Goal: Check status: Check status

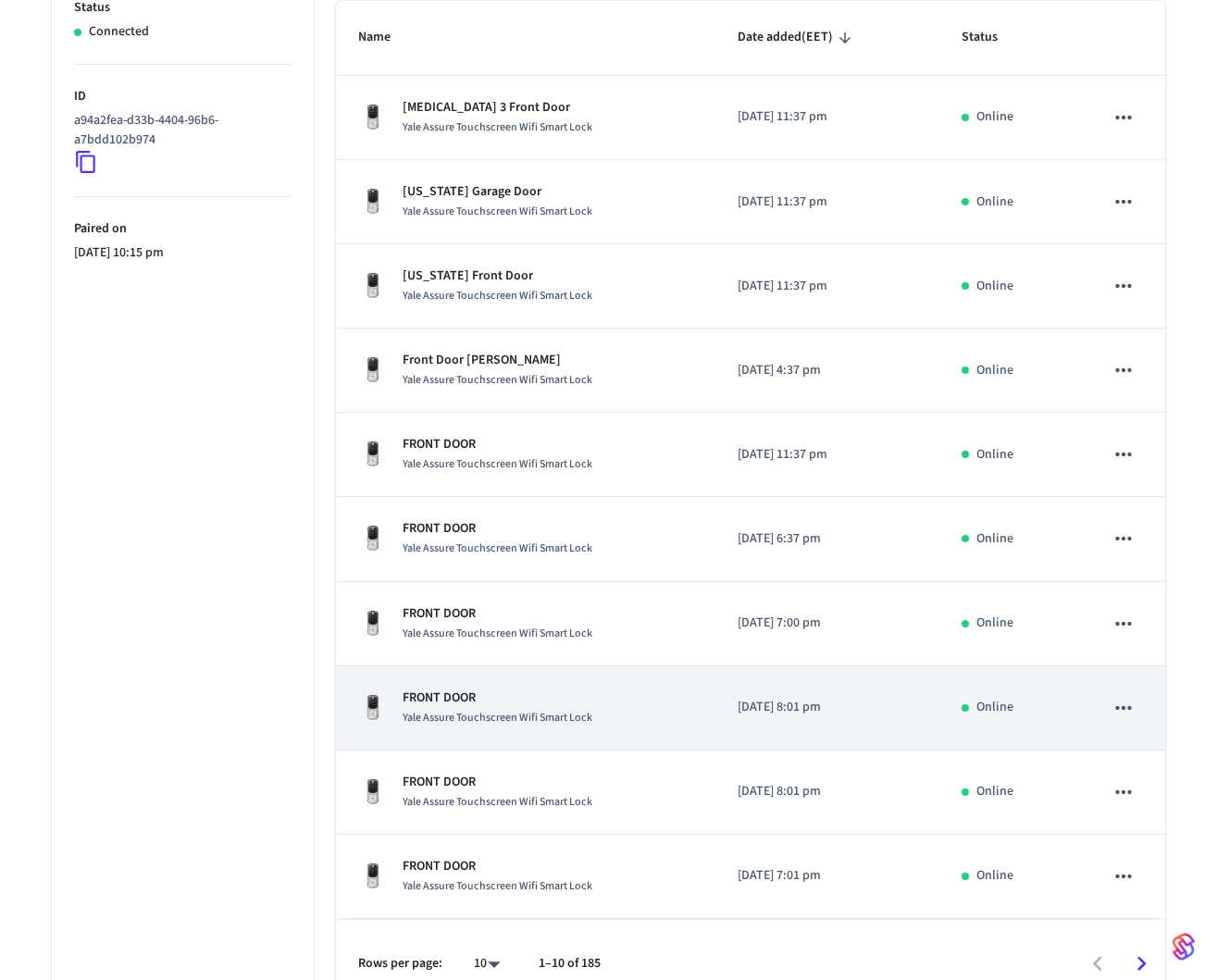
scroll to position [375, 0]
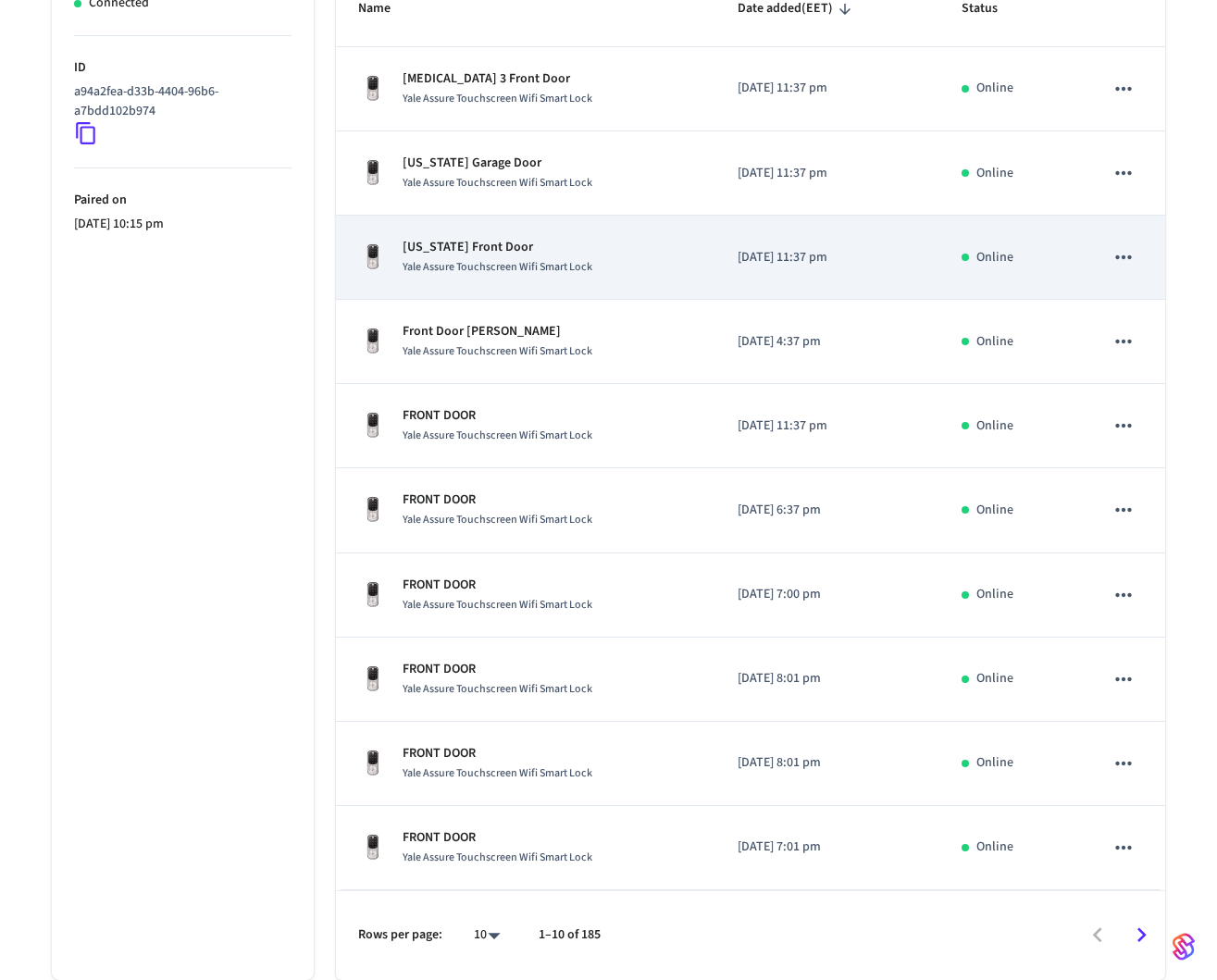
click at [452, 283] on td "Delaware Front Door Yale Assure Touchscreen Wifi Smart Lock" at bounding box center [526, 257] width 380 height 84
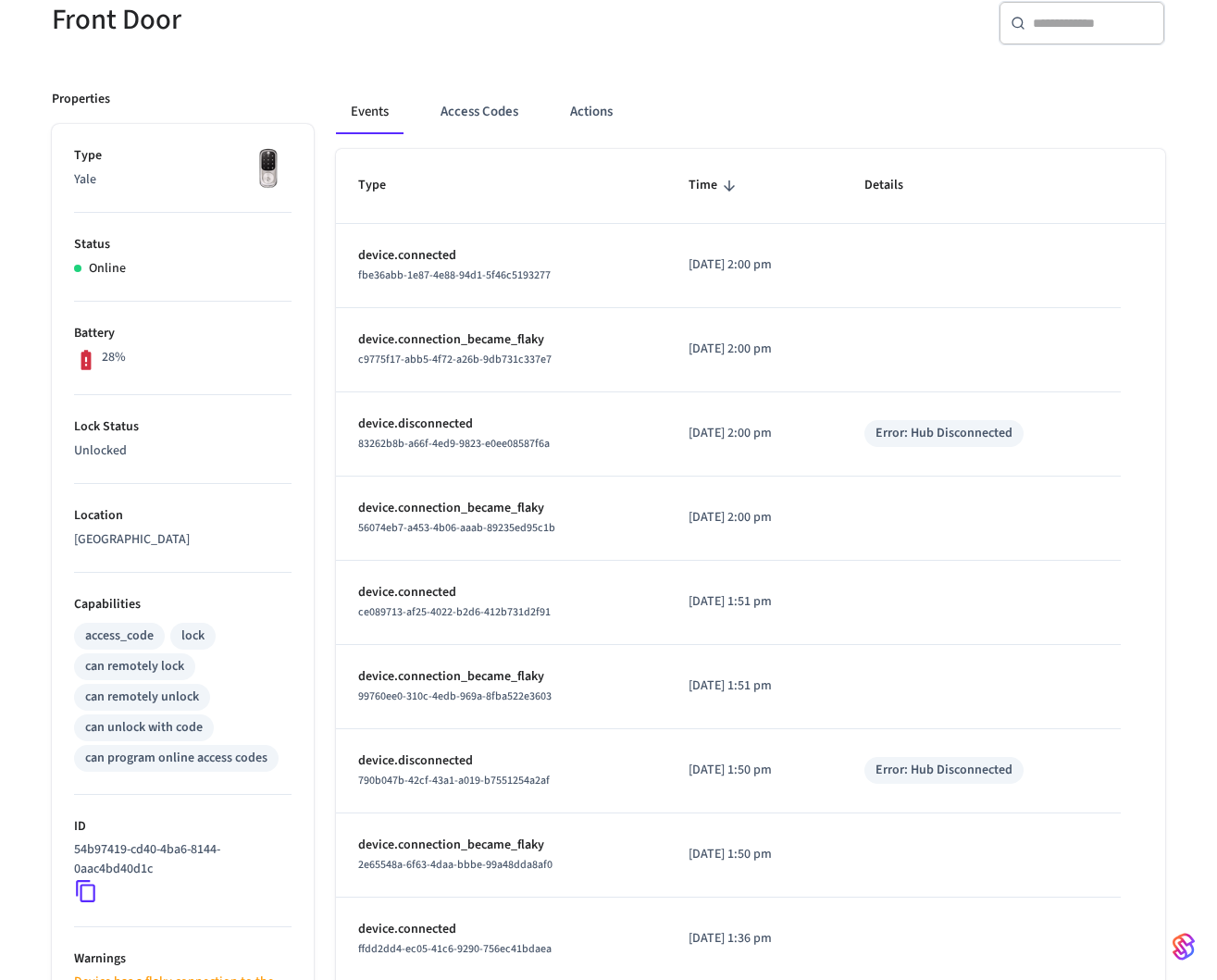
scroll to position [179, 0]
click at [485, 117] on button "Access Codes" at bounding box center [480, 112] width 108 height 44
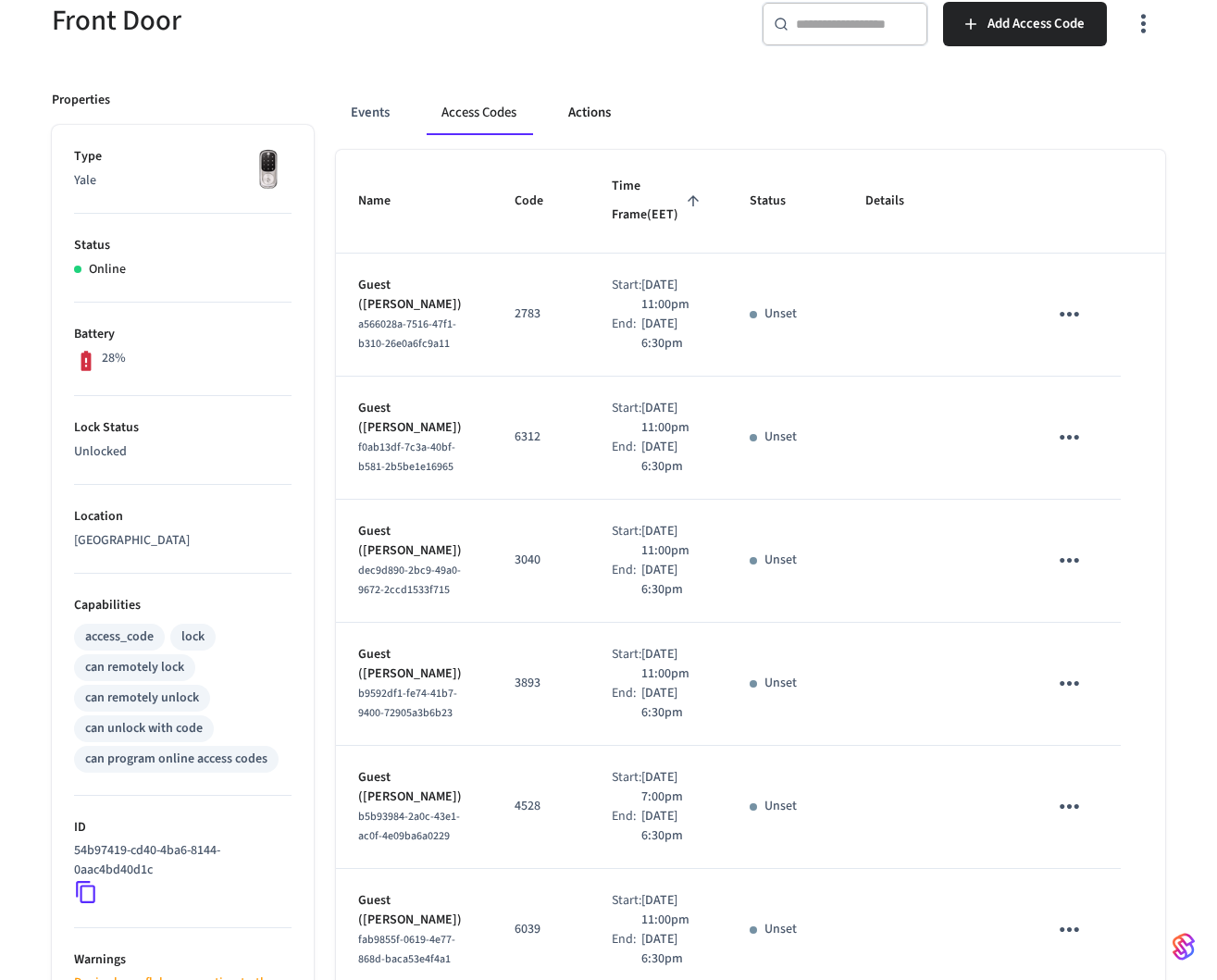
click at [595, 112] on button "Actions" at bounding box center [589, 112] width 72 height 44
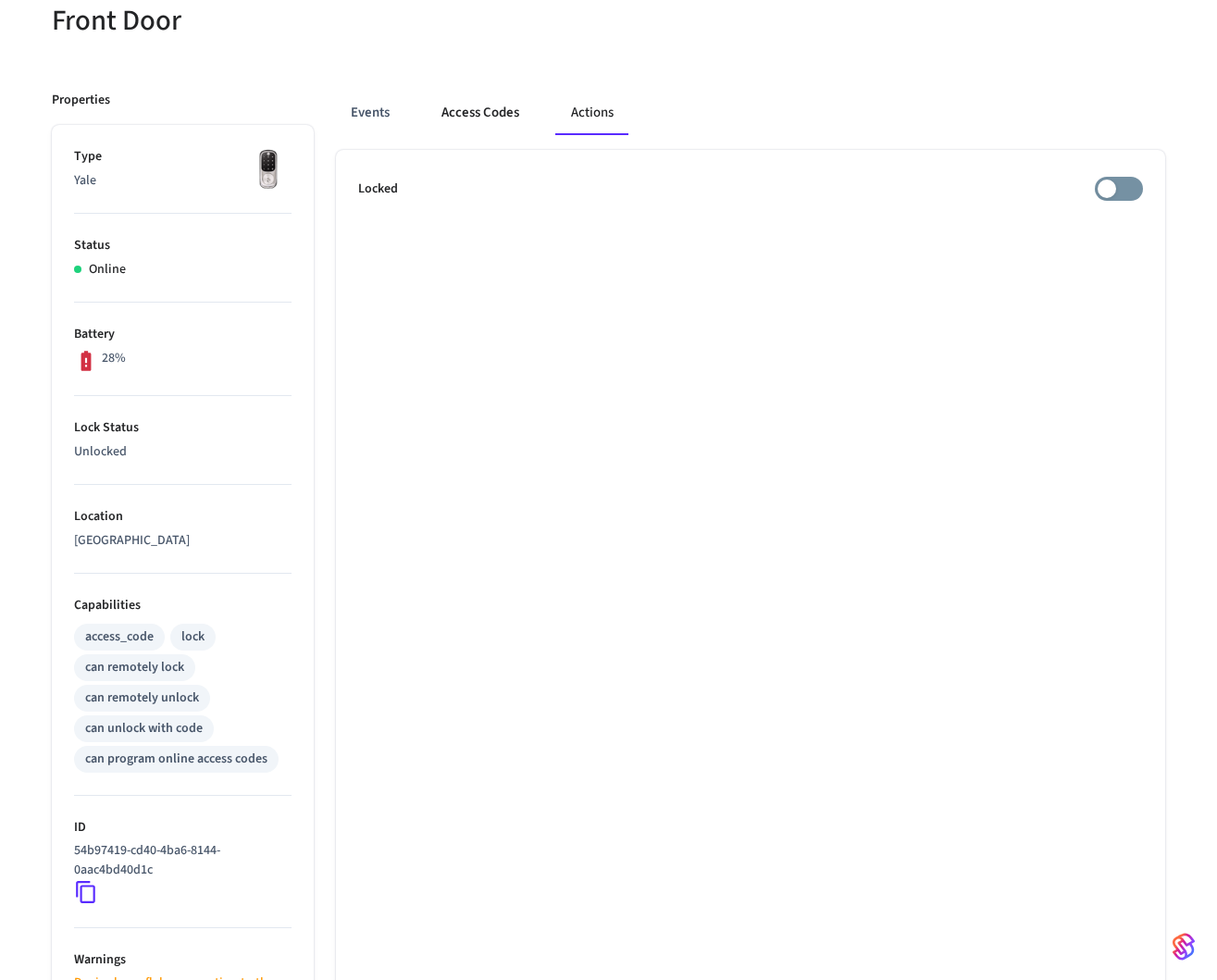
click at [463, 101] on button "Access Codes" at bounding box center [481, 112] width 108 height 44
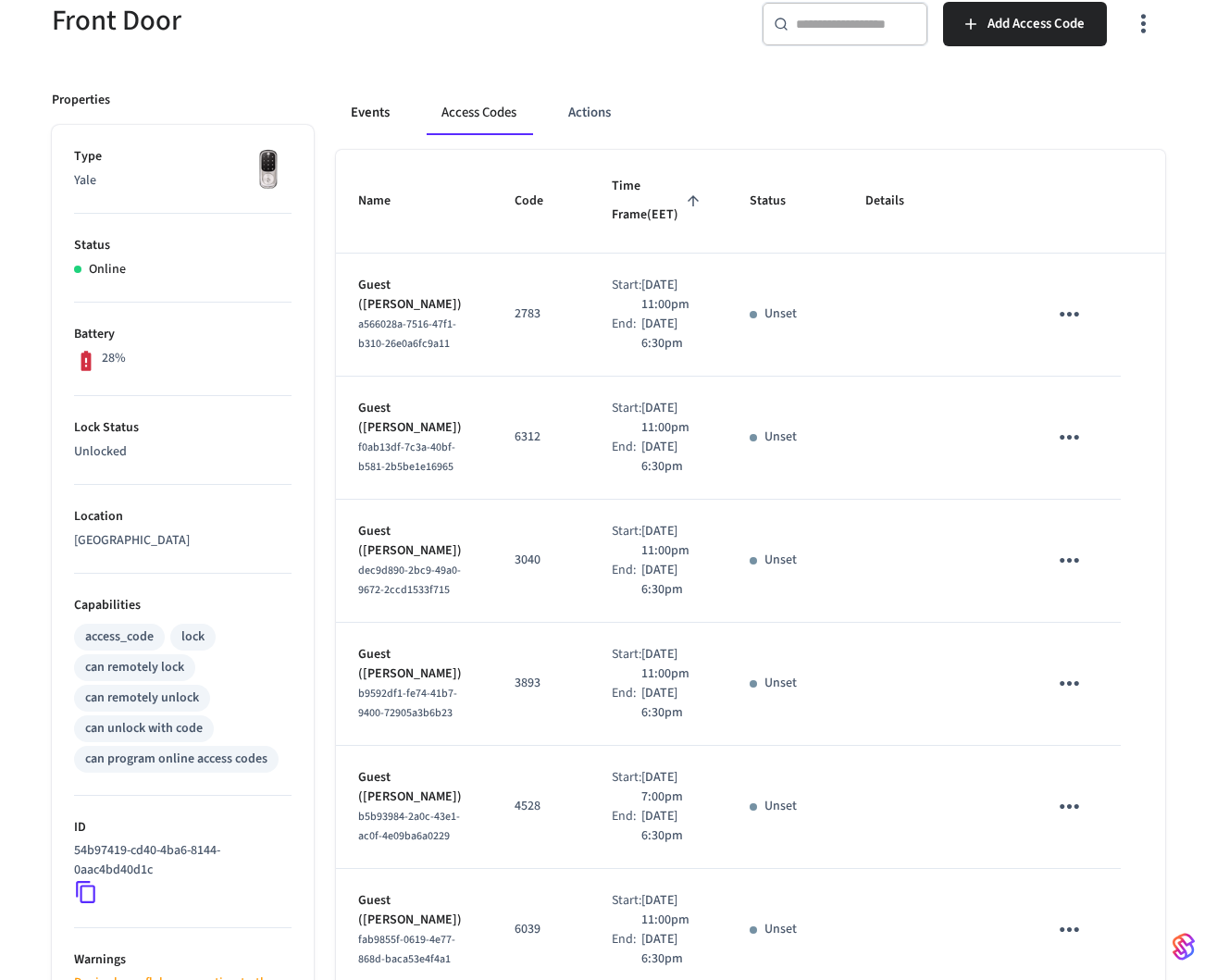
click at [366, 111] on button "Events" at bounding box center [370, 112] width 69 height 44
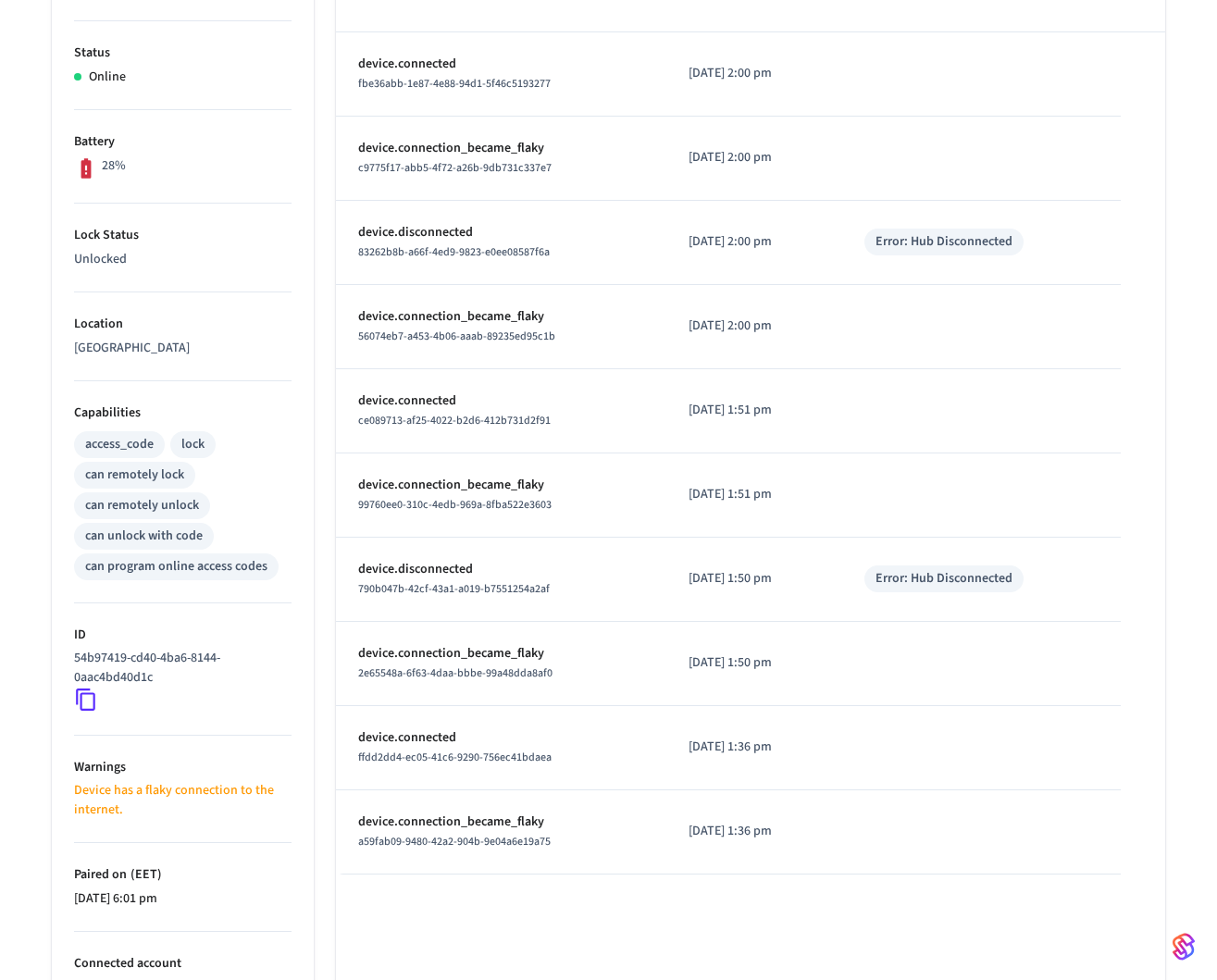
scroll to position [500, 0]
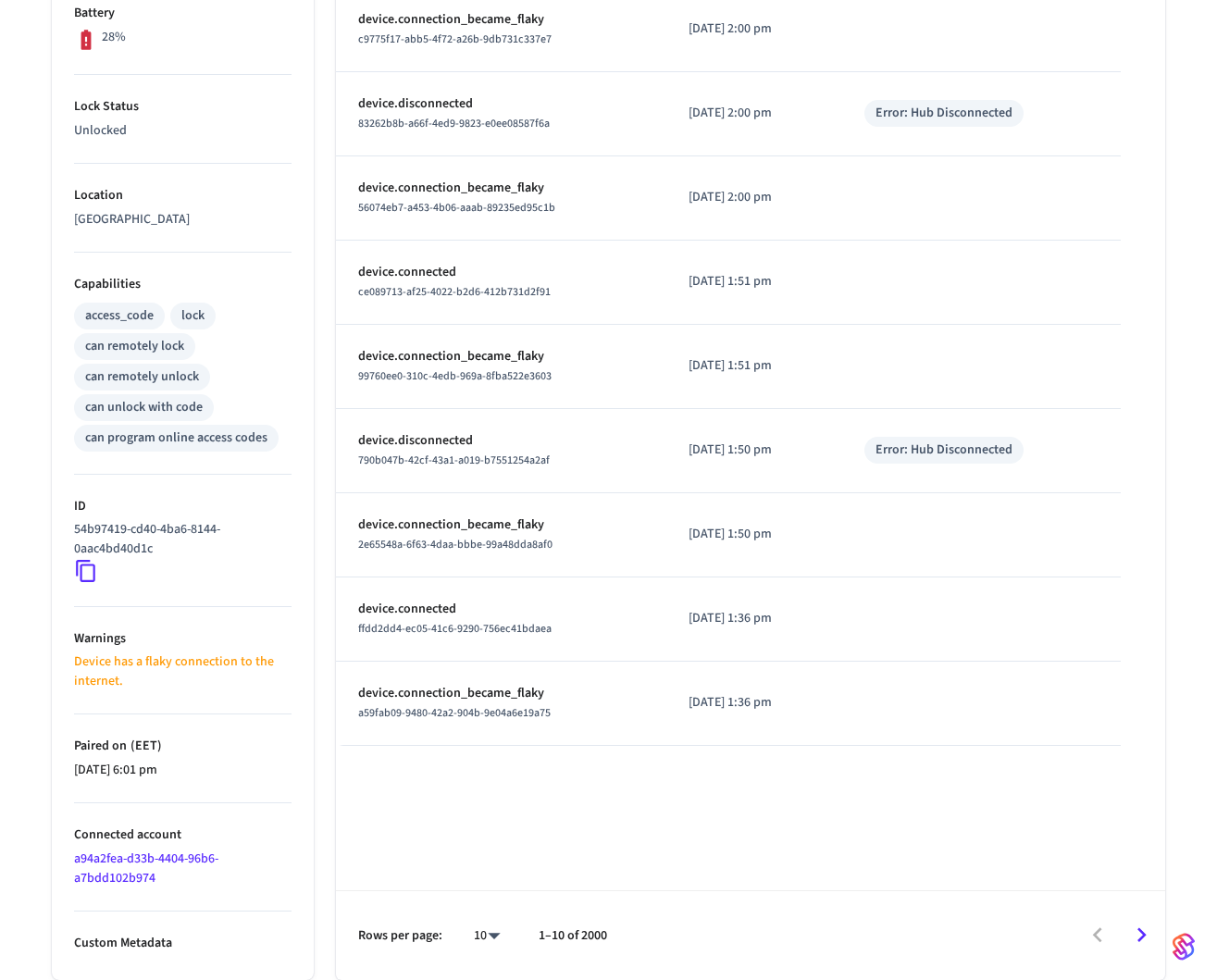
click at [488, 934] on body "Guesty Production Production Find by ID ⌘ K VY Devices ACS Systems Connected Ac…" at bounding box center [608, 240] width 1217 height 1481
click at [482, 930] on li "100" at bounding box center [479, 926] width 49 height 49
type input "***"
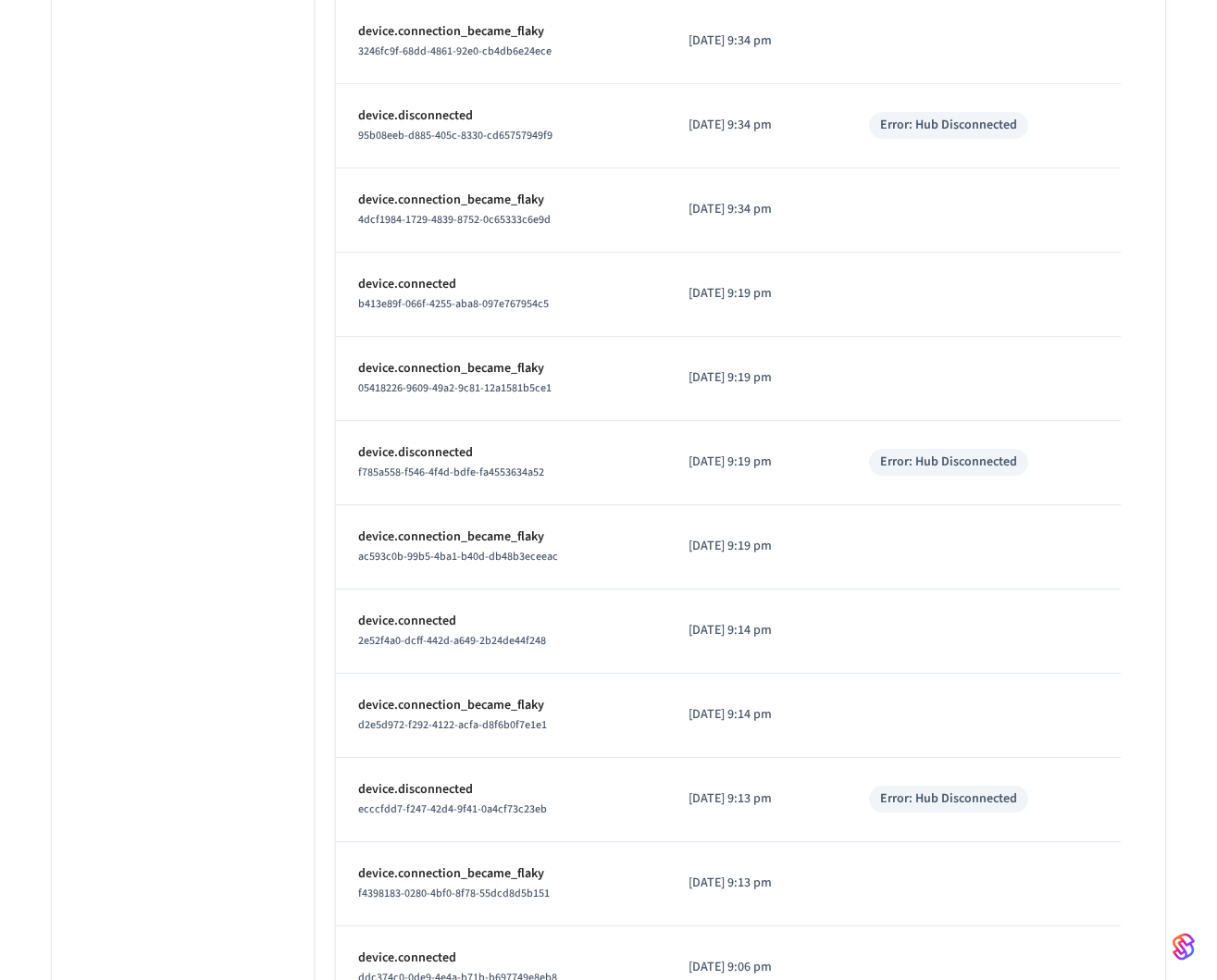
scroll to position [7938, 0]
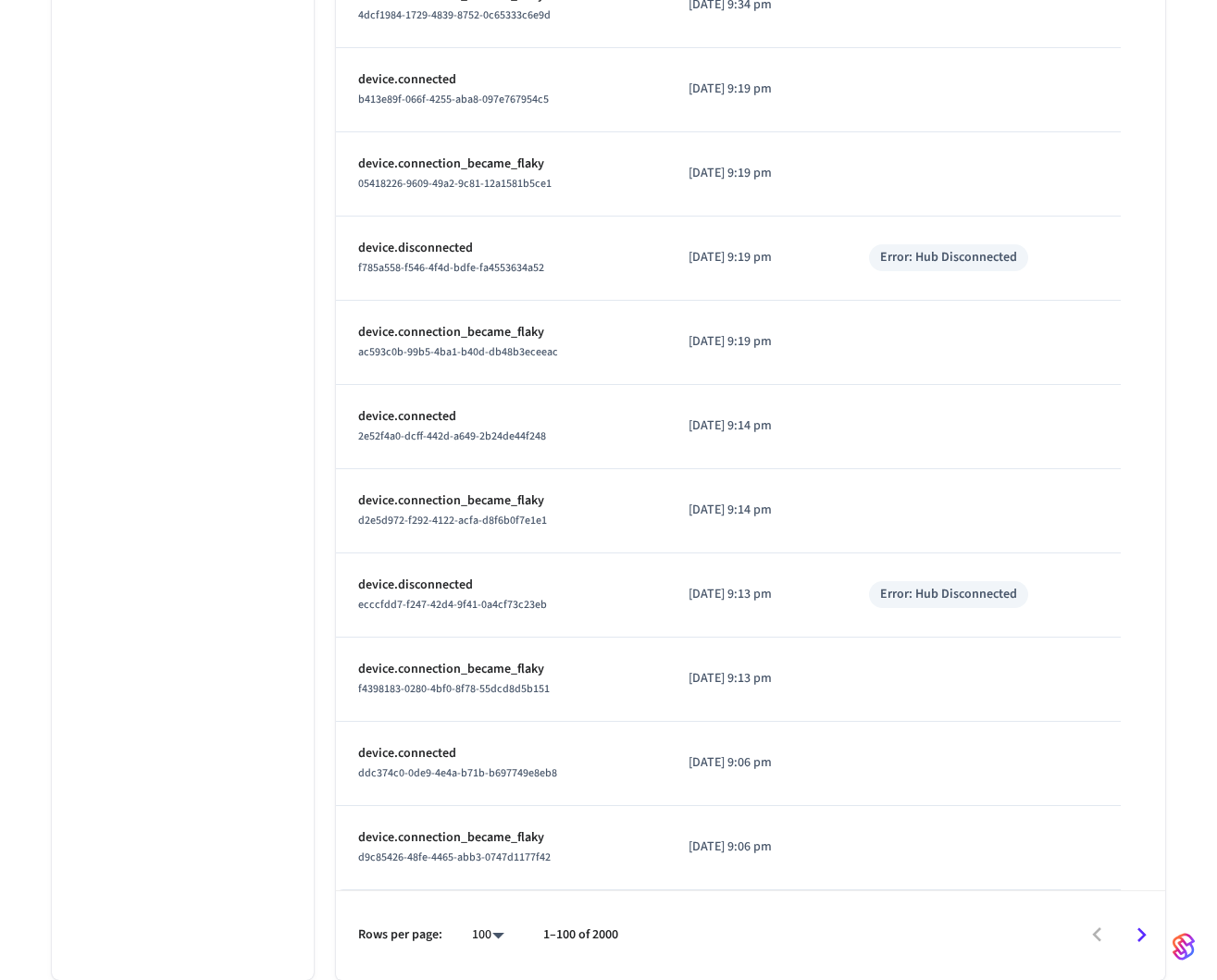
click at [1135, 932] on icon "Go to next page" at bounding box center [1141, 936] width 28 height 28
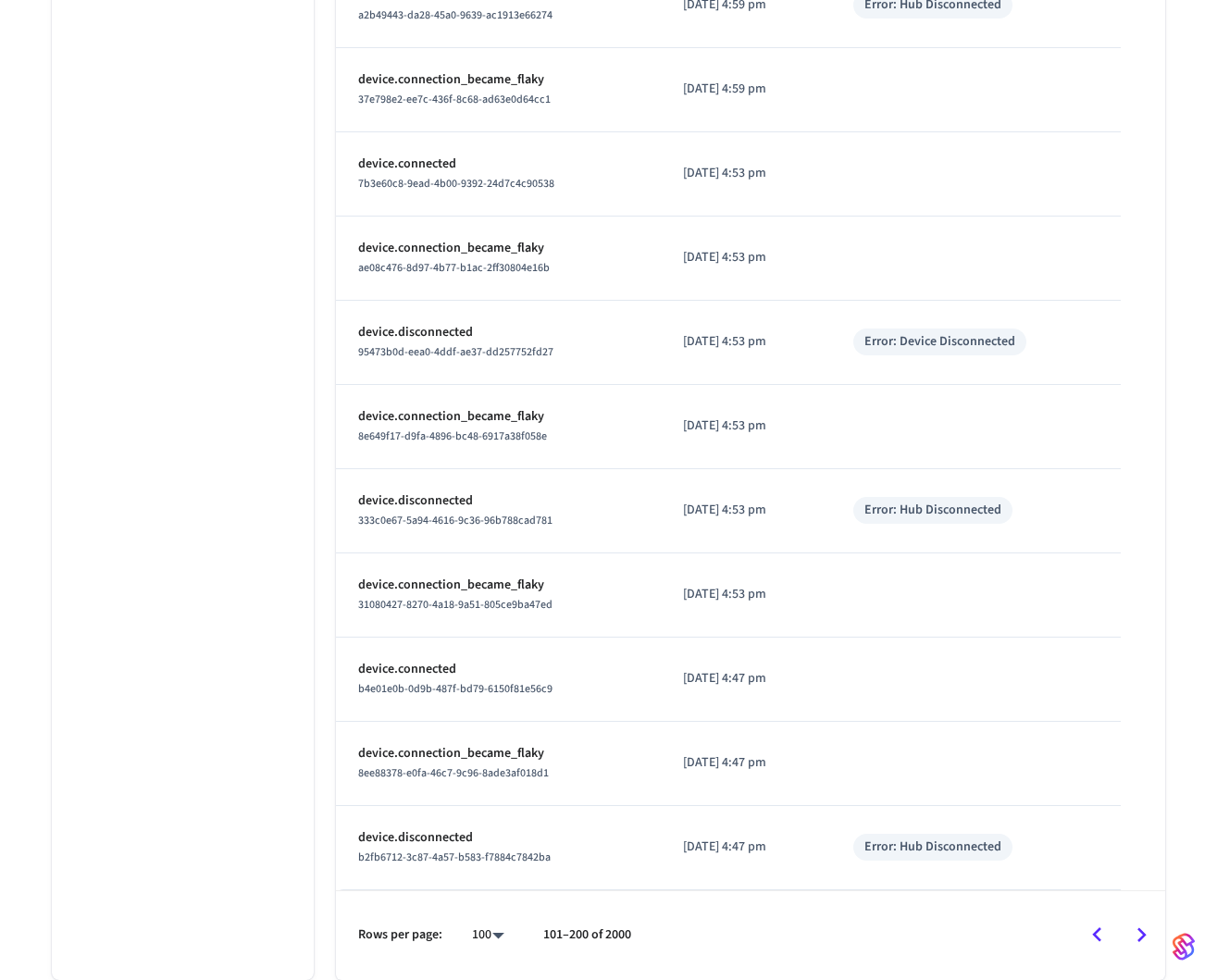
click at [1104, 917] on button "Go to previous page" at bounding box center [1097, 936] width 43 height 43
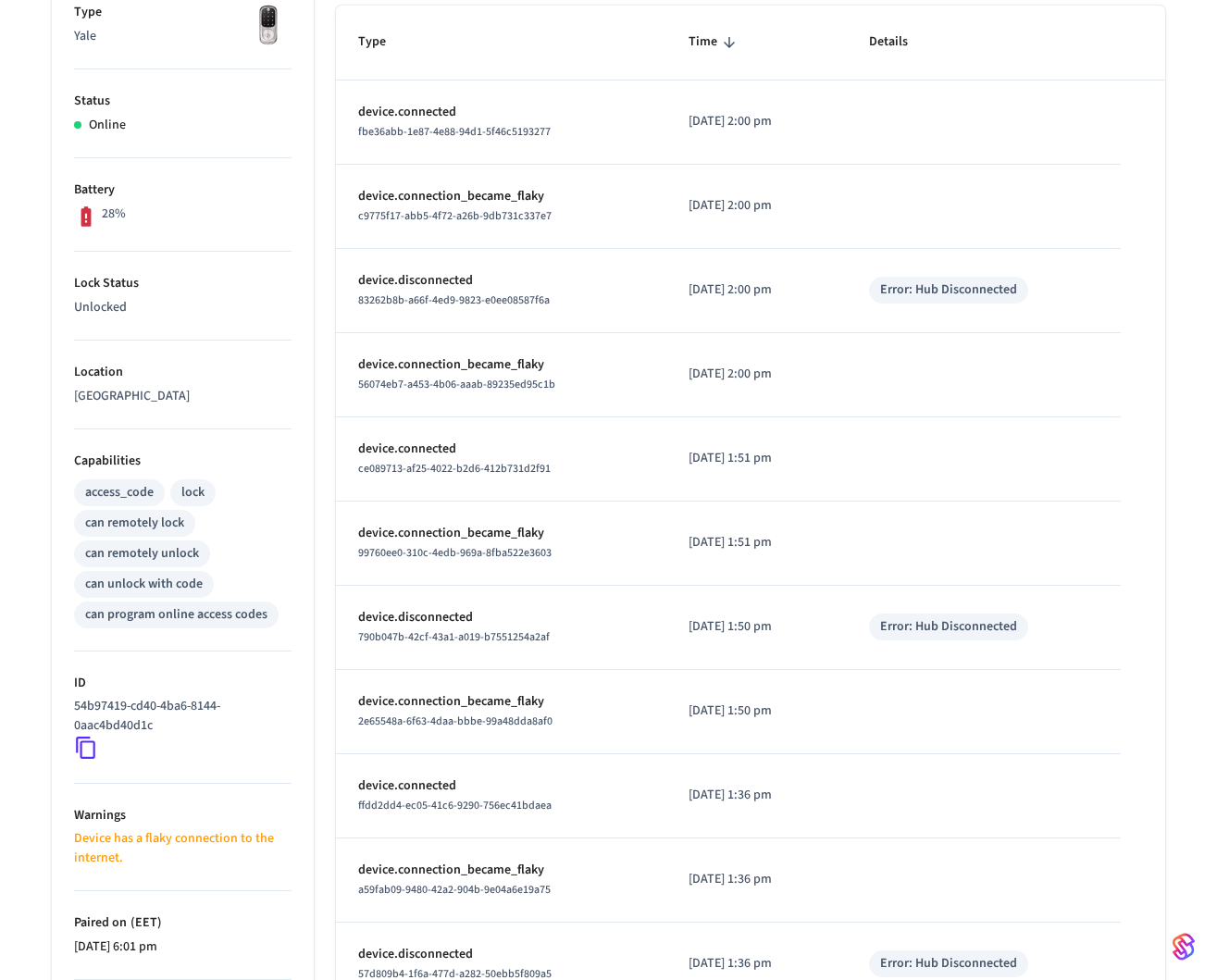
scroll to position [343, 0]
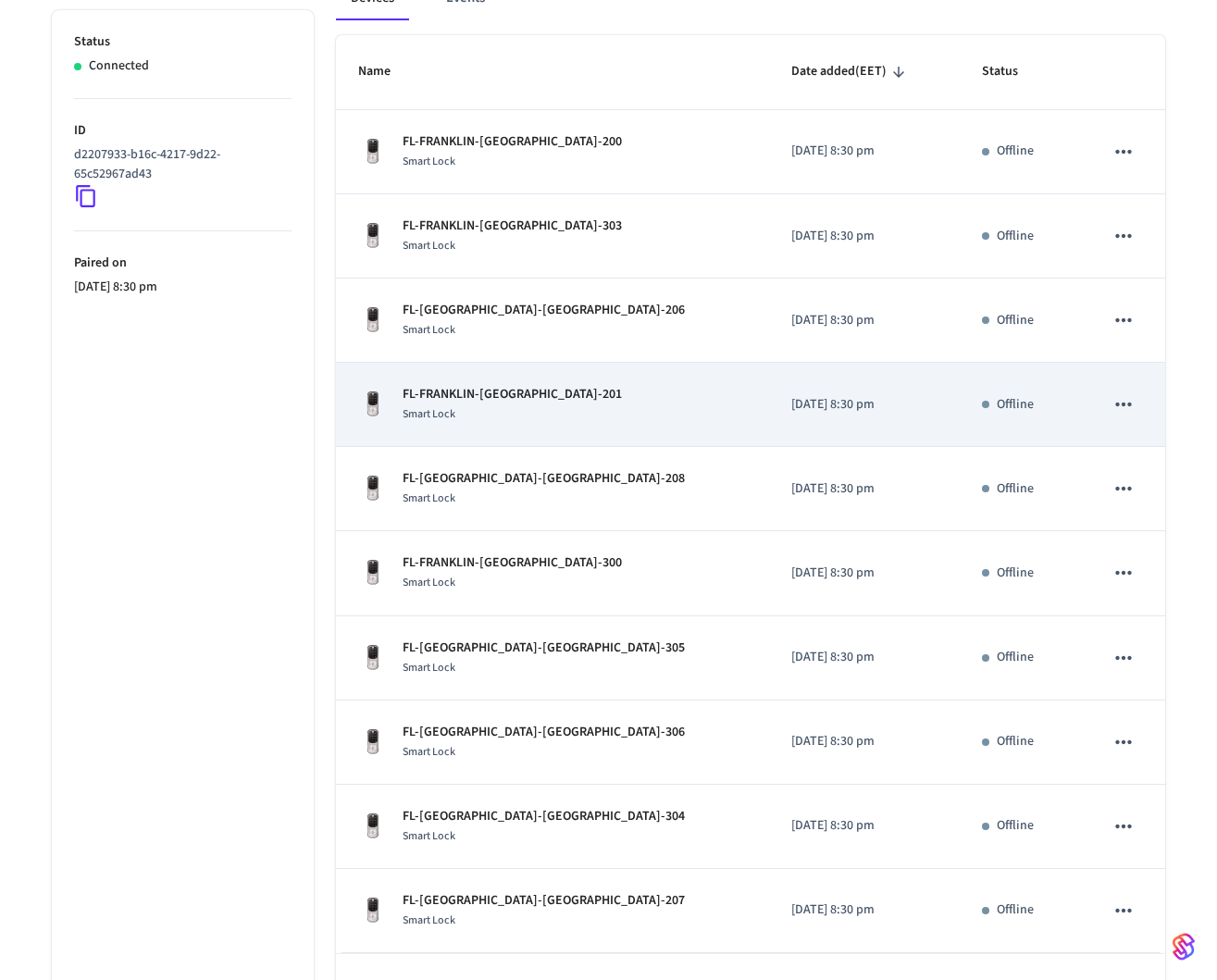
scroll to position [375, 0]
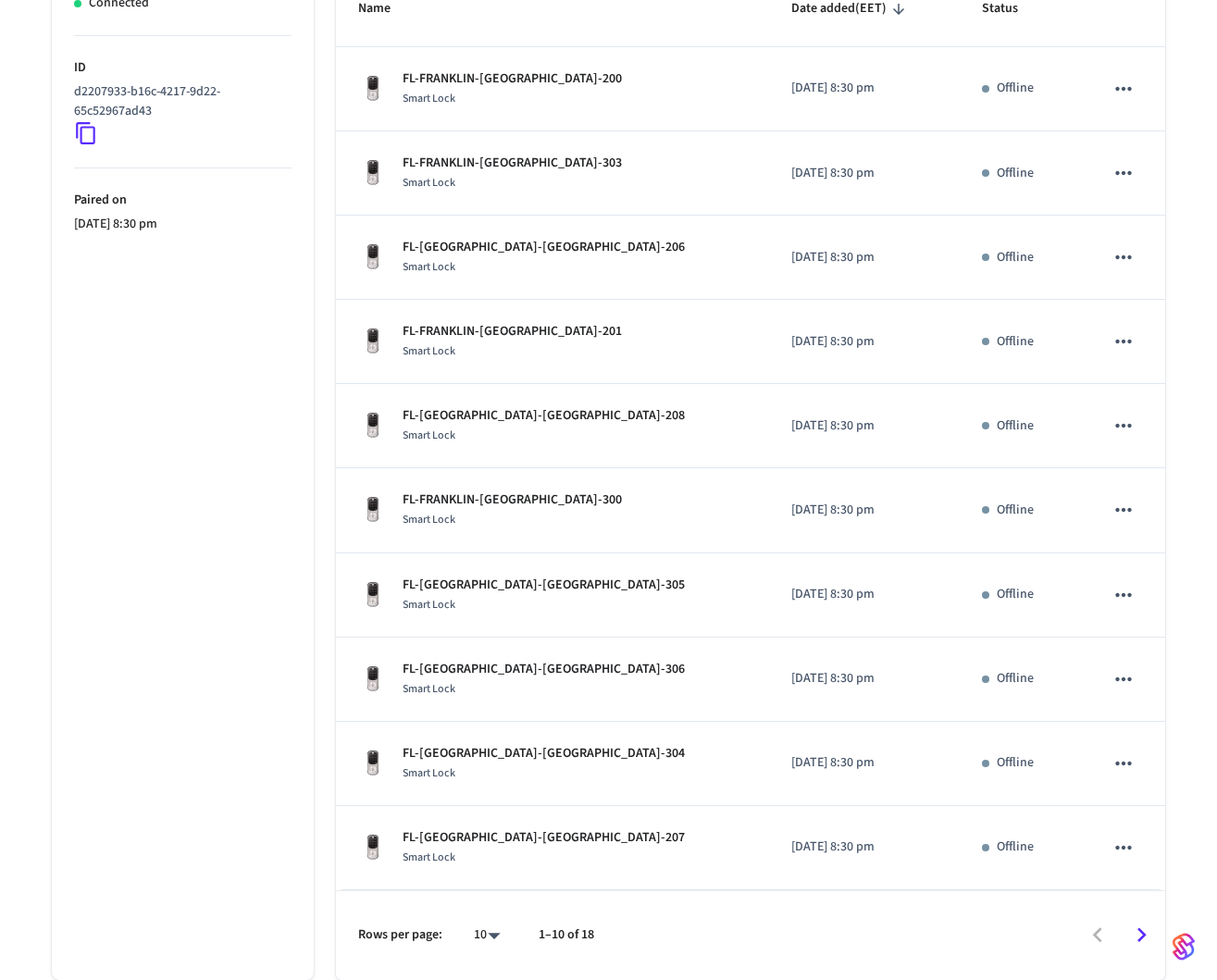
click at [1132, 936] on icon "Go to next page" at bounding box center [1141, 936] width 28 height 28
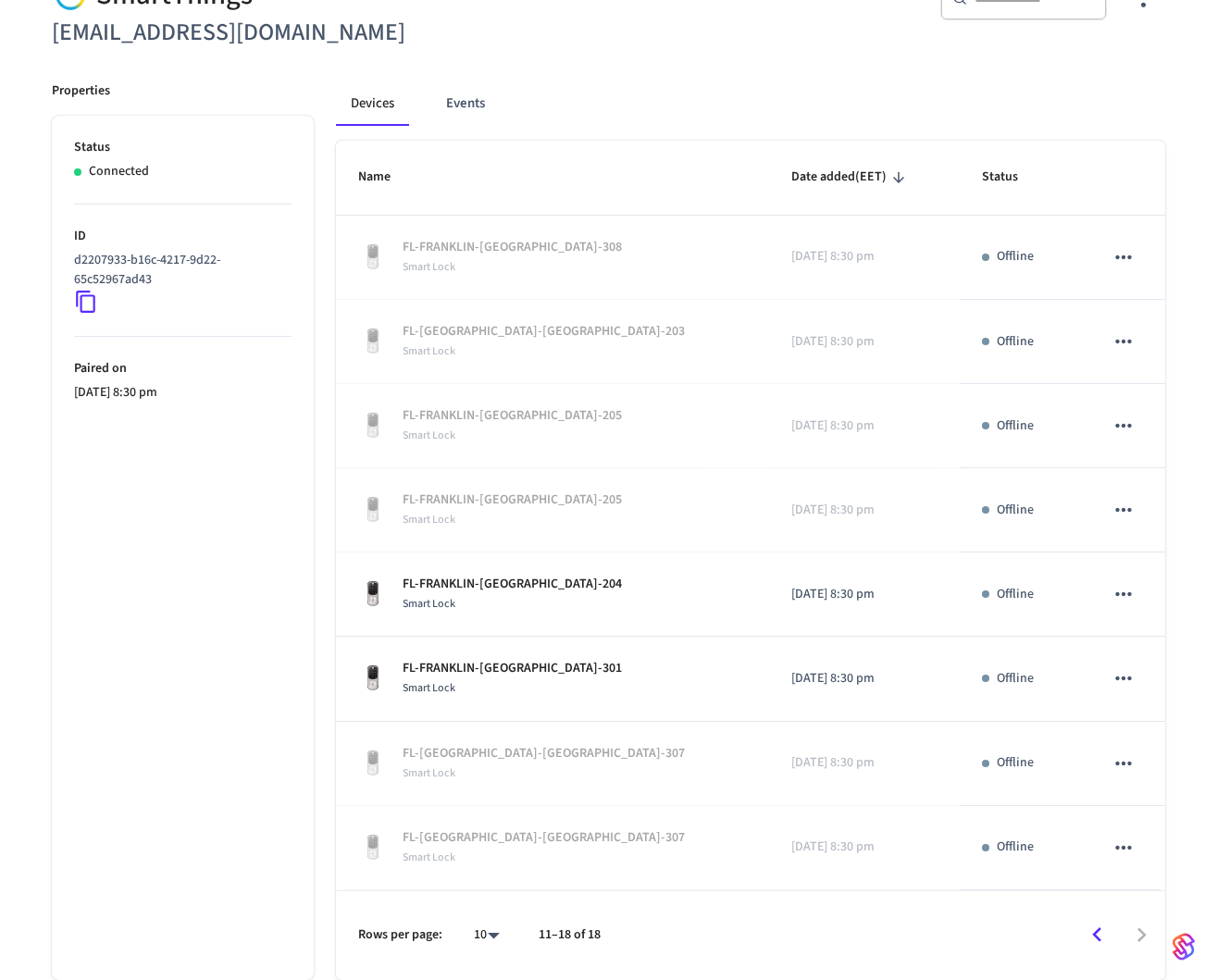
scroll to position [206, 0]
click at [1102, 948] on icon "Go to previous page" at bounding box center [1097, 936] width 28 height 28
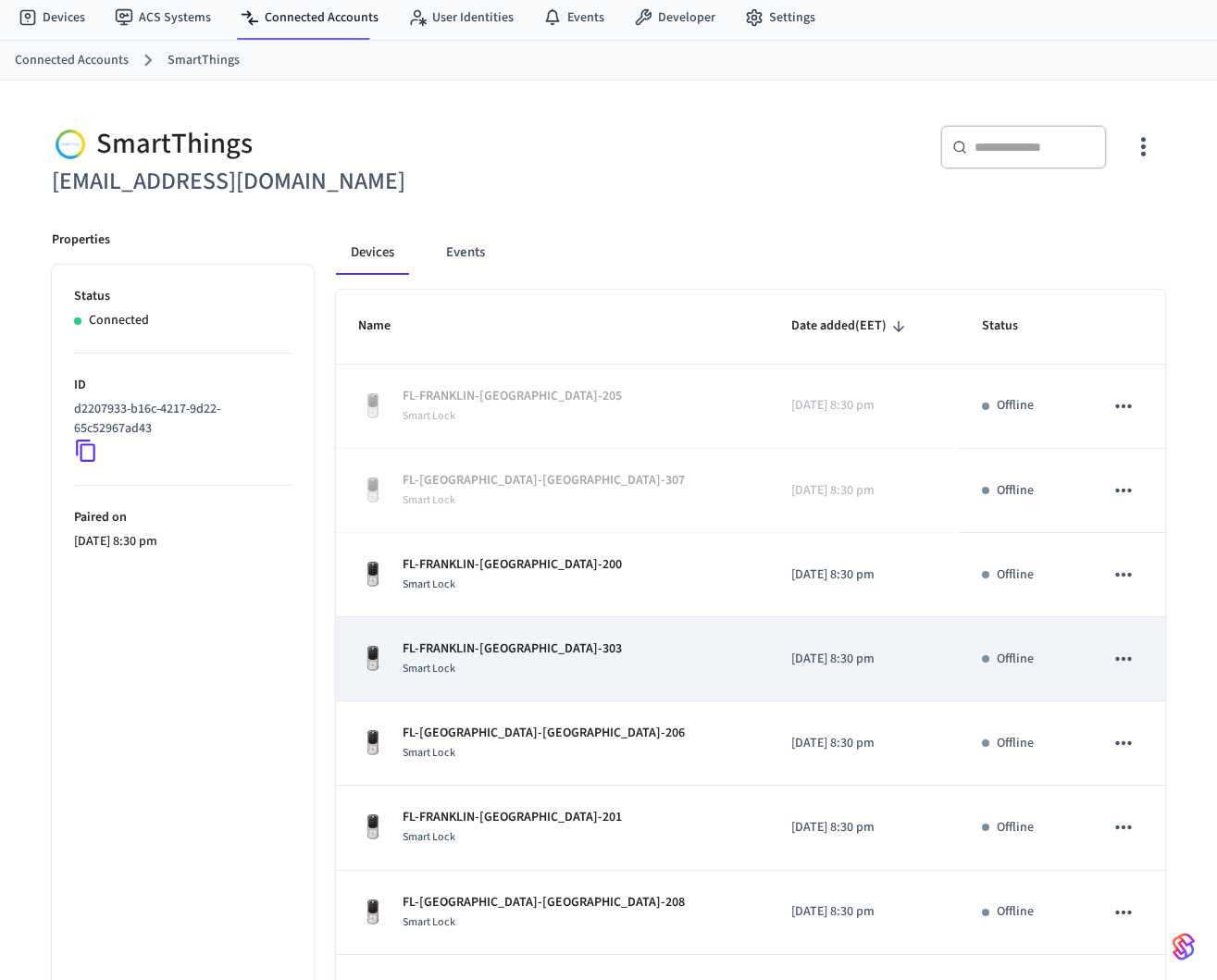
scroll to position [0, 0]
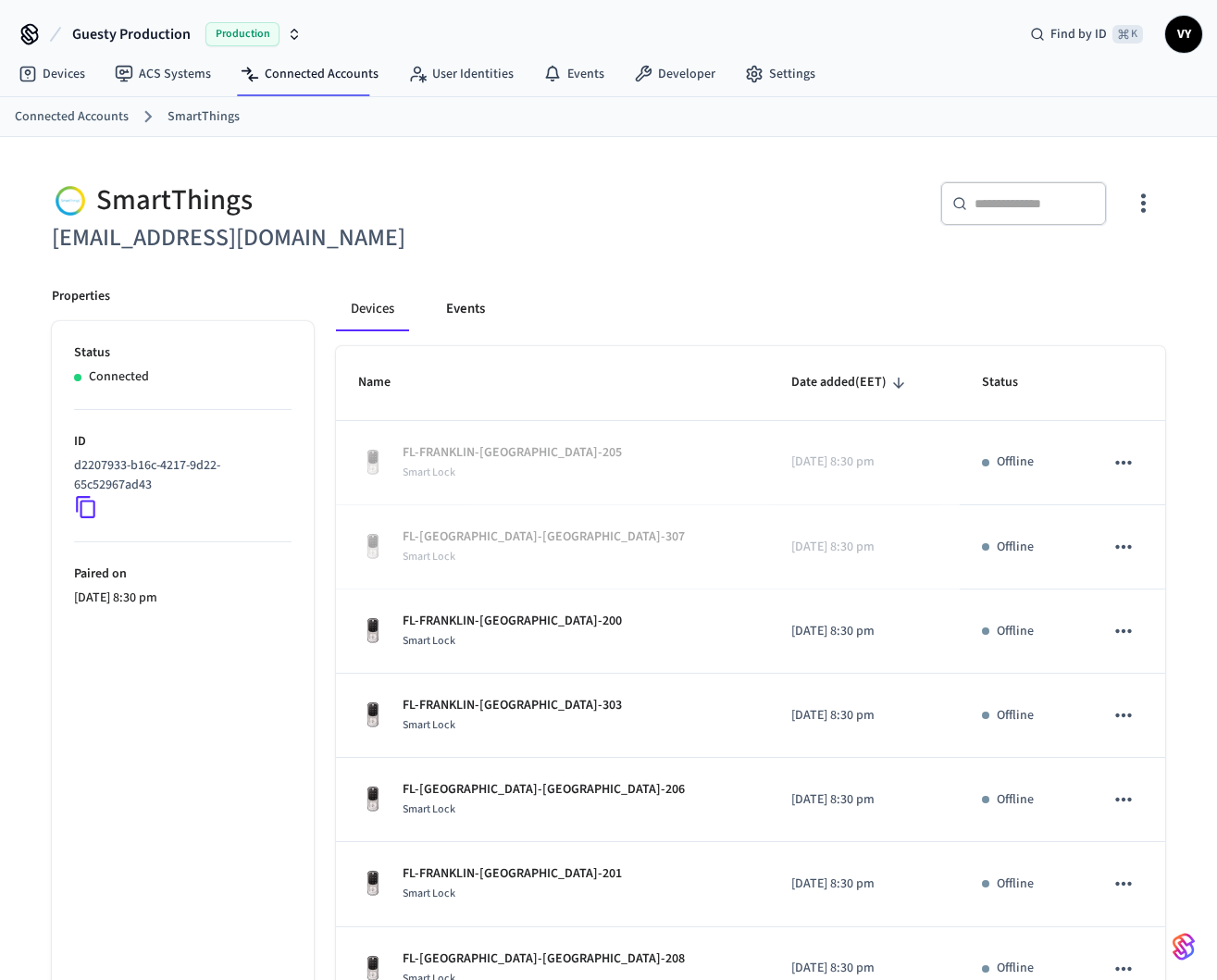
click at [456, 305] on button "Events" at bounding box center [465, 309] width 69 height 44
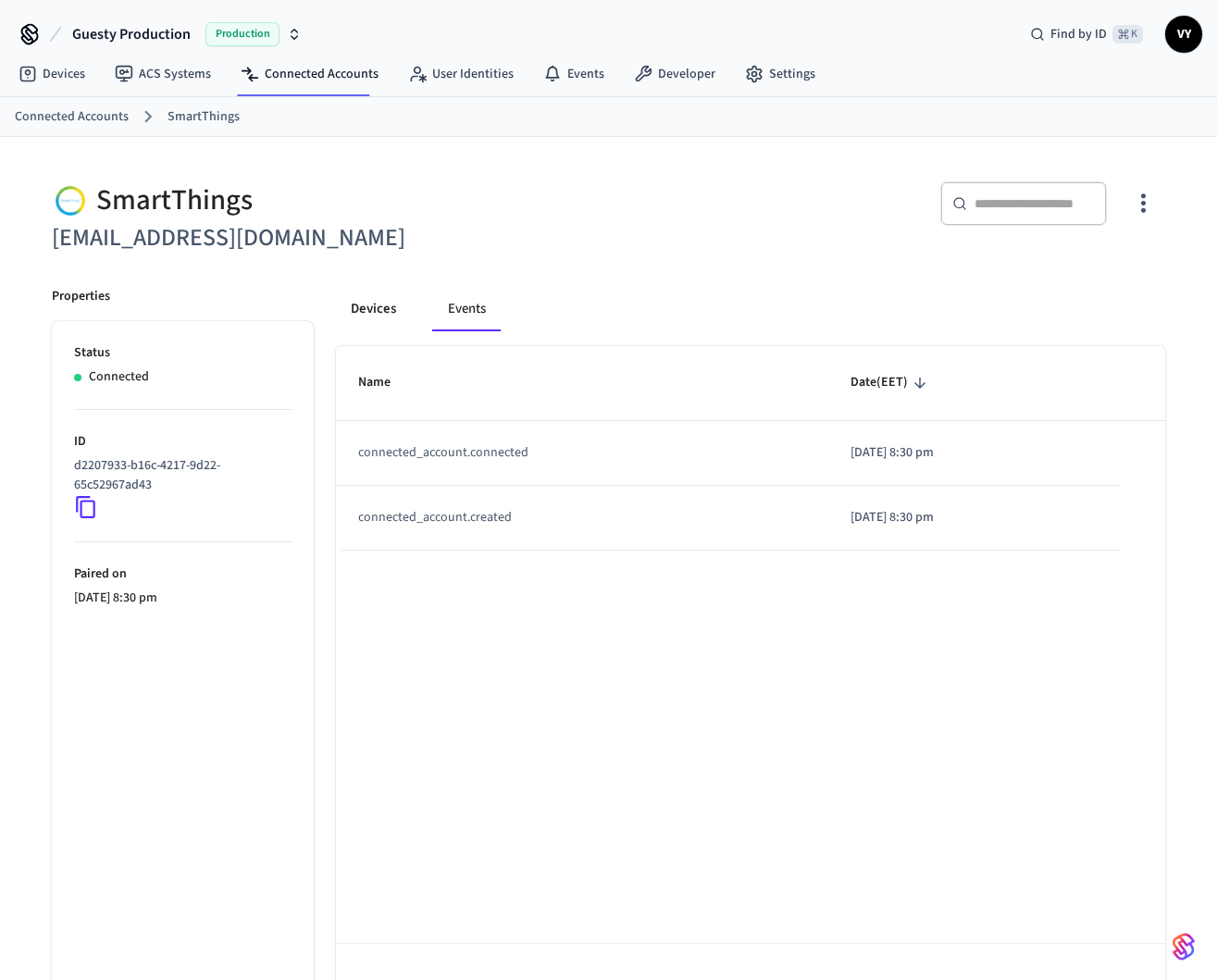
click at [363, 293] on button "Devices" at bounding box center [373, 309] width 75 height 44
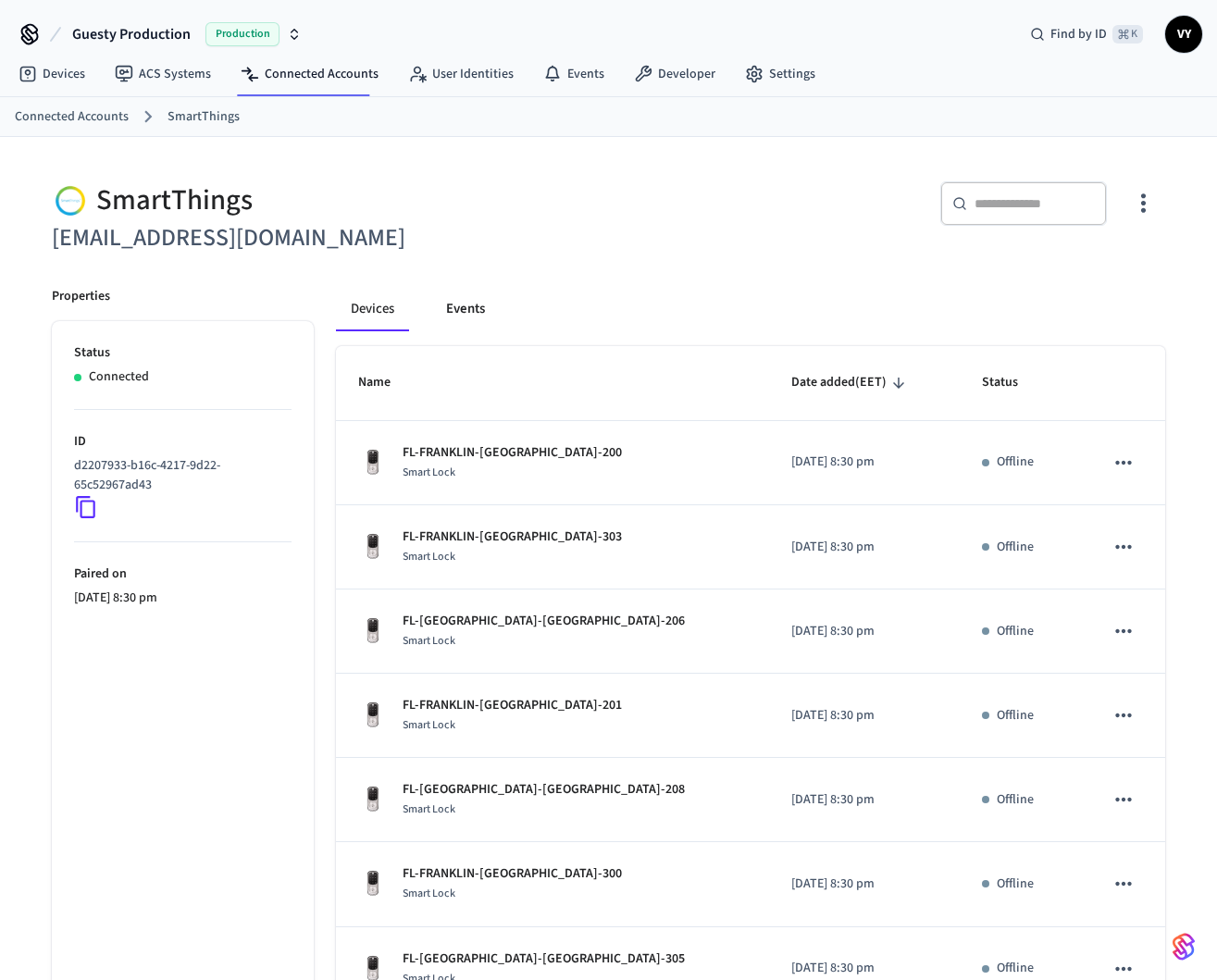
click at [464, 319] on button "Events" at bounding box center [465, 309] width 69 height 44
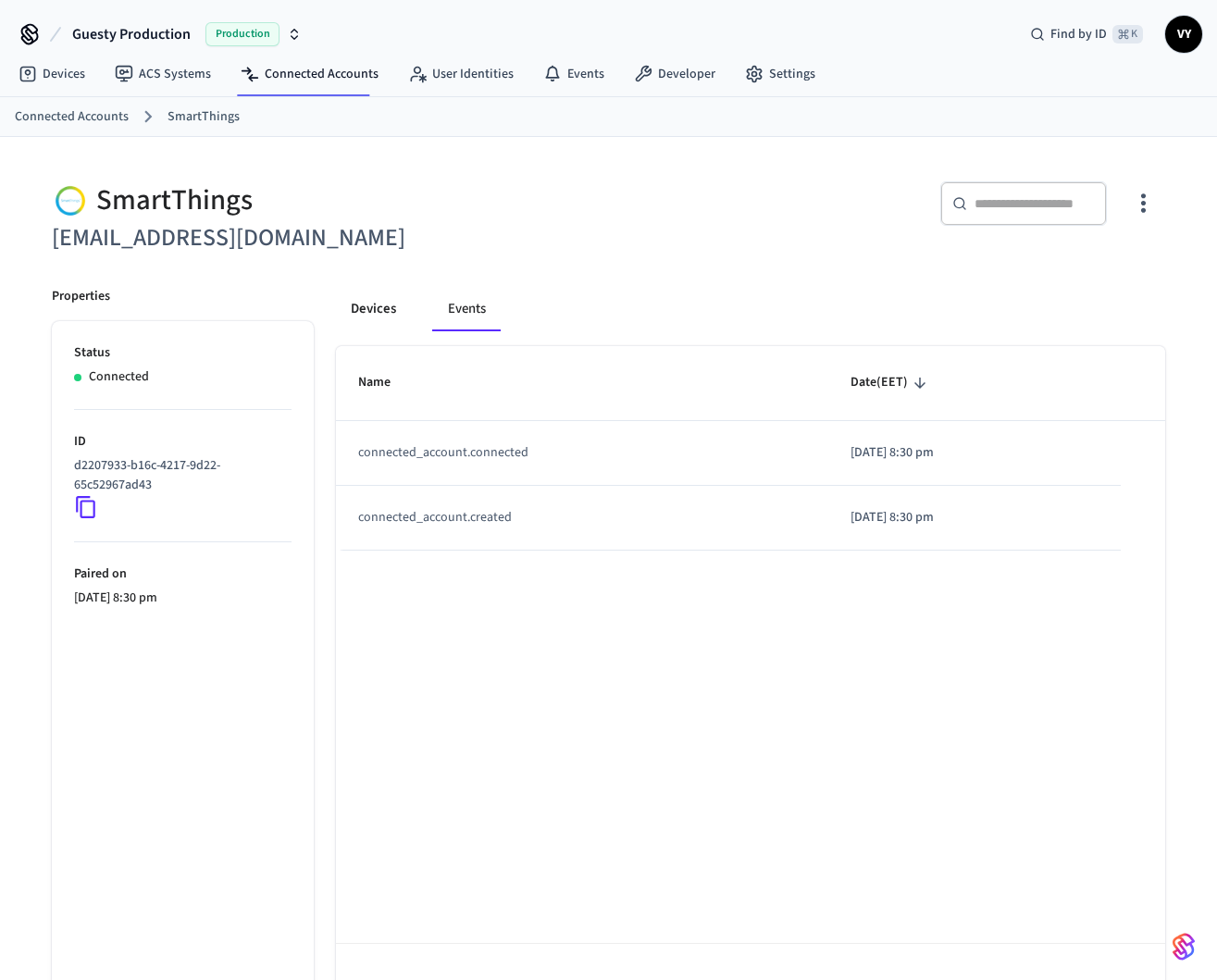
click at [369, 309] on button "Devices" at bounding box center [373, 309] width 75 height 44
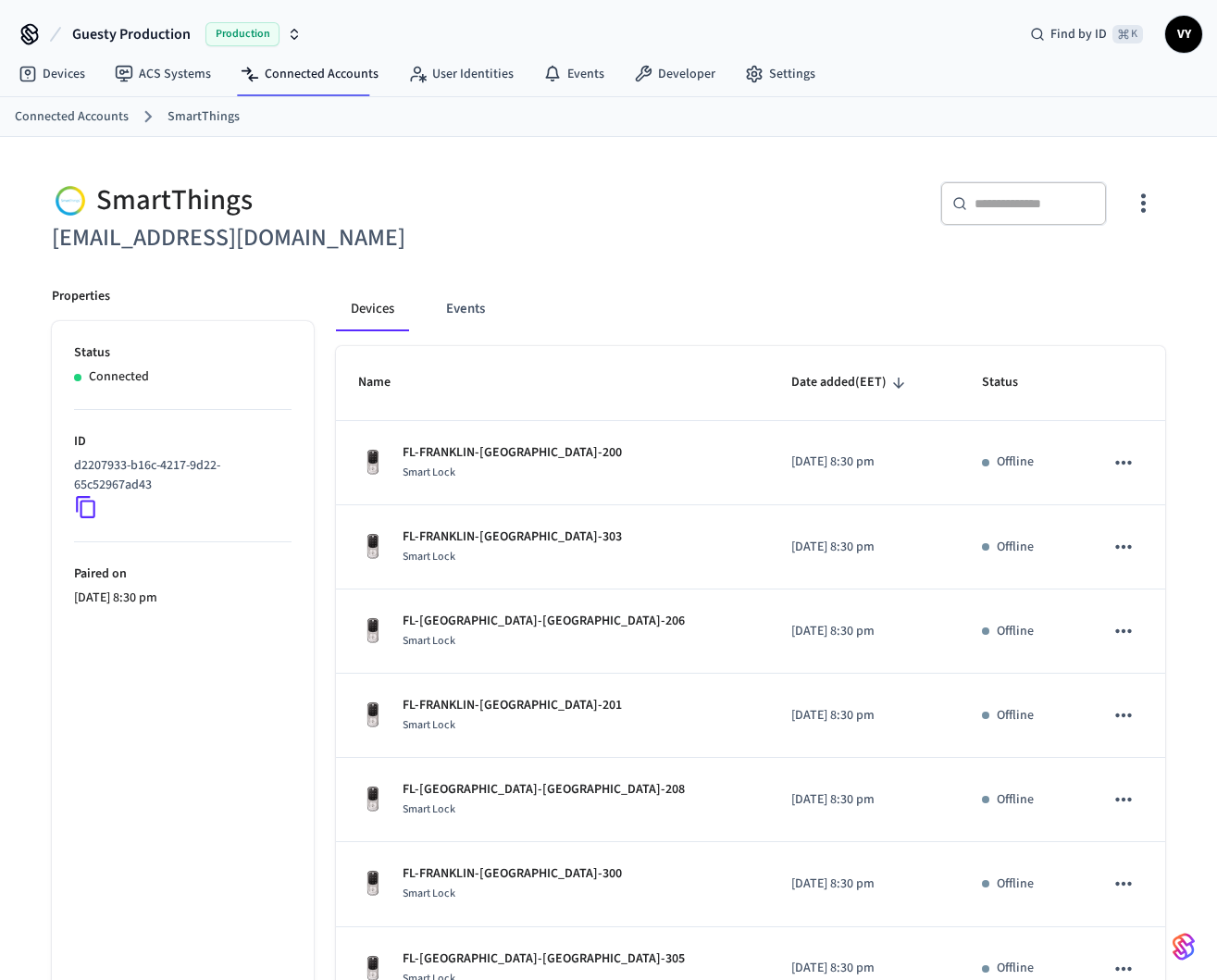
click at [685, 271] on div "Devices Events Name Date added (EET) Status [GEOGRAPHIC_DATA]-[GEOGRAPHIC_DATA]…" at bounding box center [739, 809] width 852 height 1090
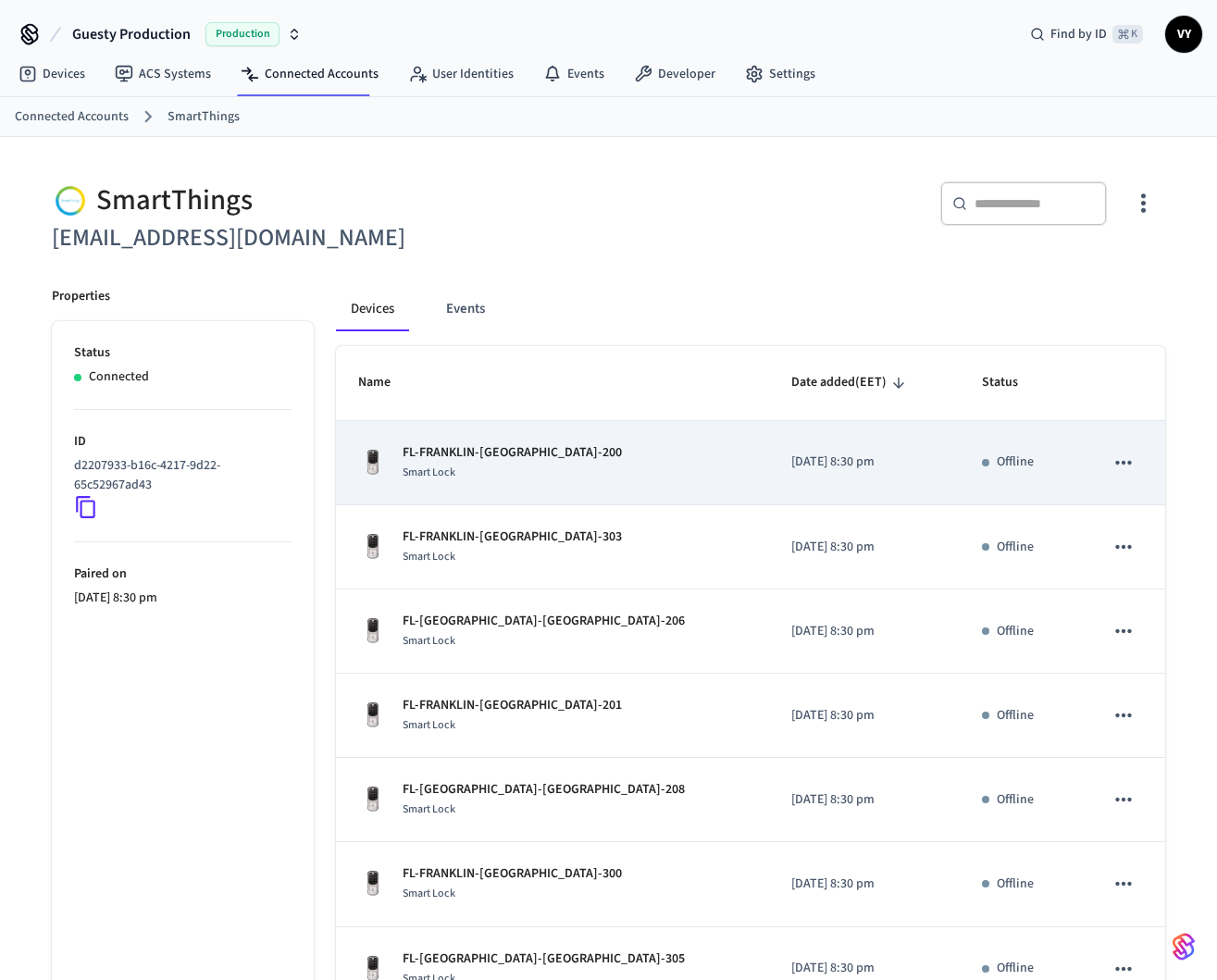
scroll to position [375, 0]
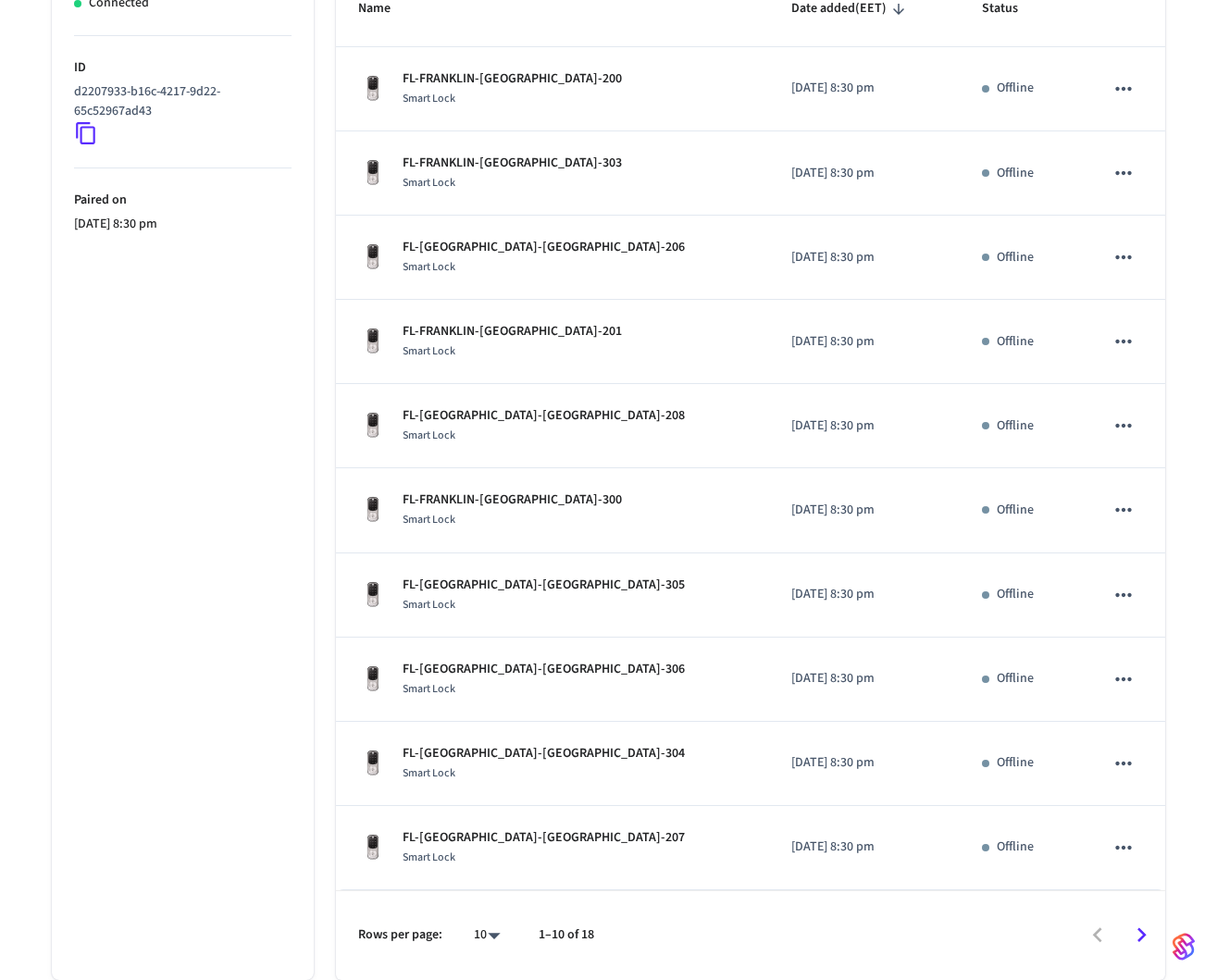
click at [501, 926] on body "Guesty Production Production Find by ID ⌘ K VY Devices ACS Systems Connected Ac…" at bounding box center [608, 303] width 1217 height 1354
click at [480, 893] on li "100" at bounding box center [479, 876] width 49 height 50
type input "***"
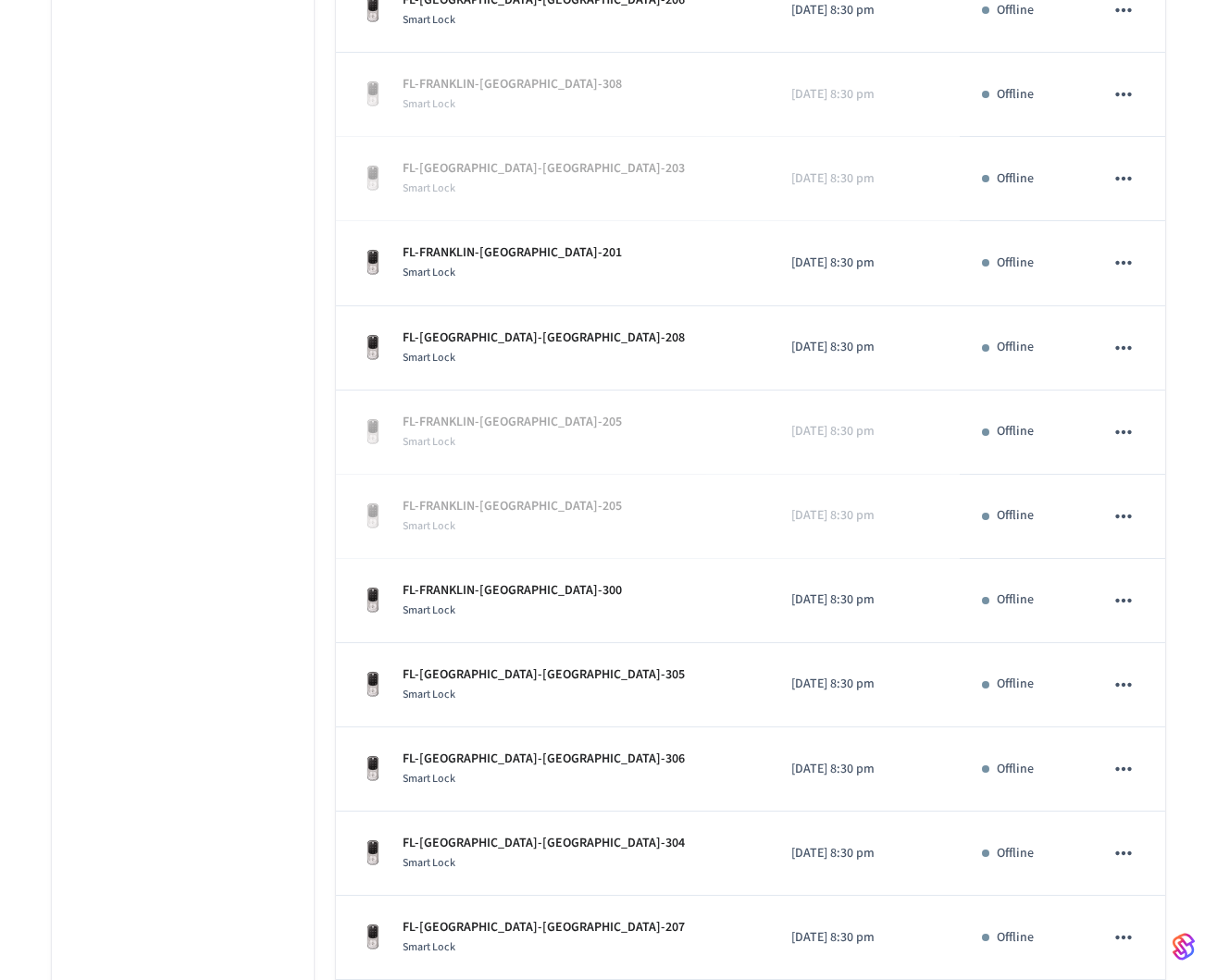
scroll to position [0, 0]
